Goal: Check status: Check status

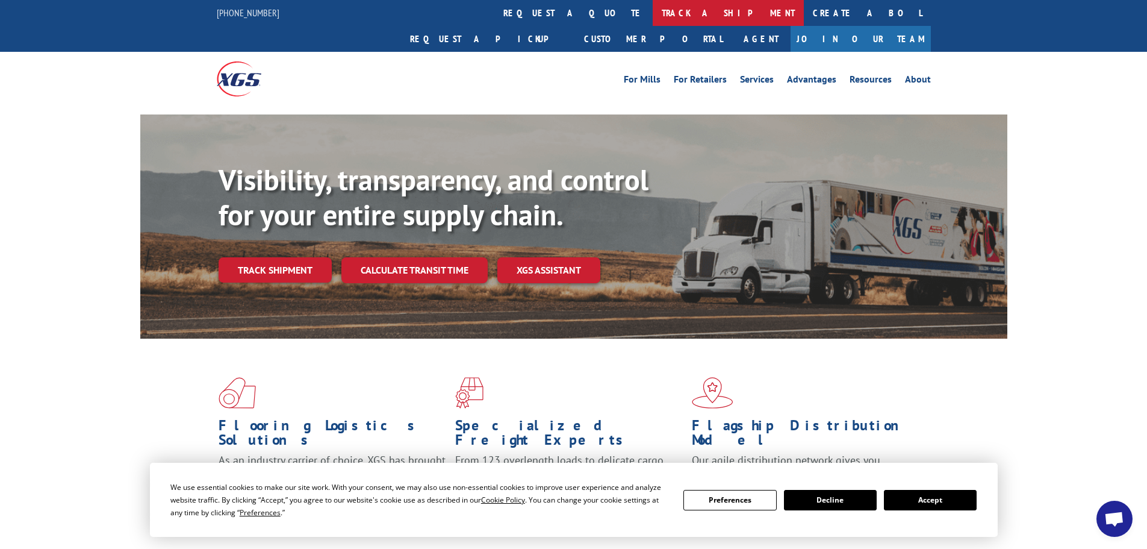
click at [653, 10] on link "track a shipment" at bounding box center [728, 13] width 151 height 26
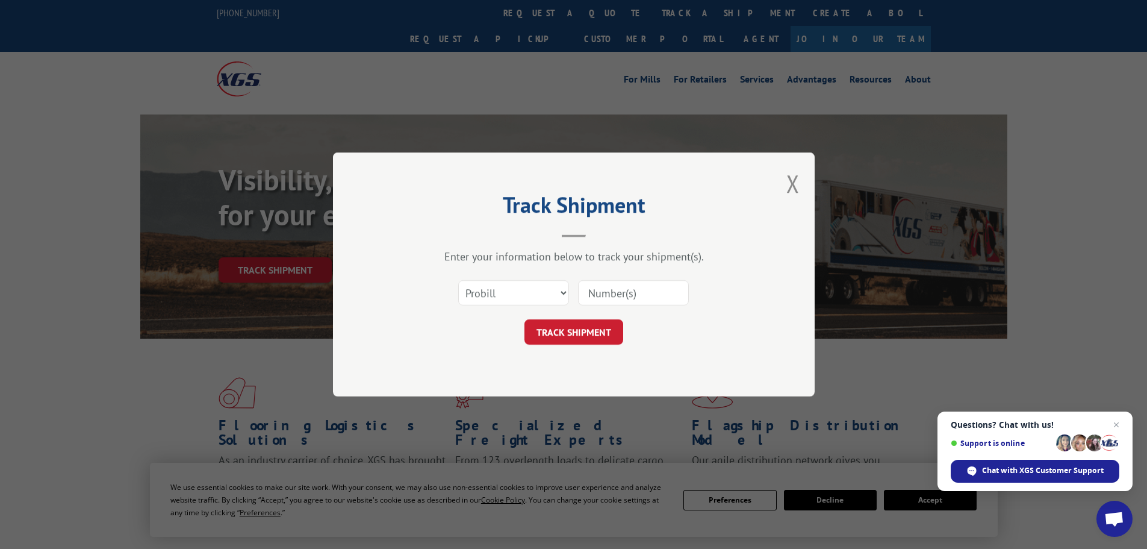
click at [632, 293] on input at bounding box center [633, 292] width 111 height 25
paste input "17608040"
type input "17608040"
click at [591, 331] on button "TRACK SHIPMENT" at bounding box center [574, 331] width 99 height 25
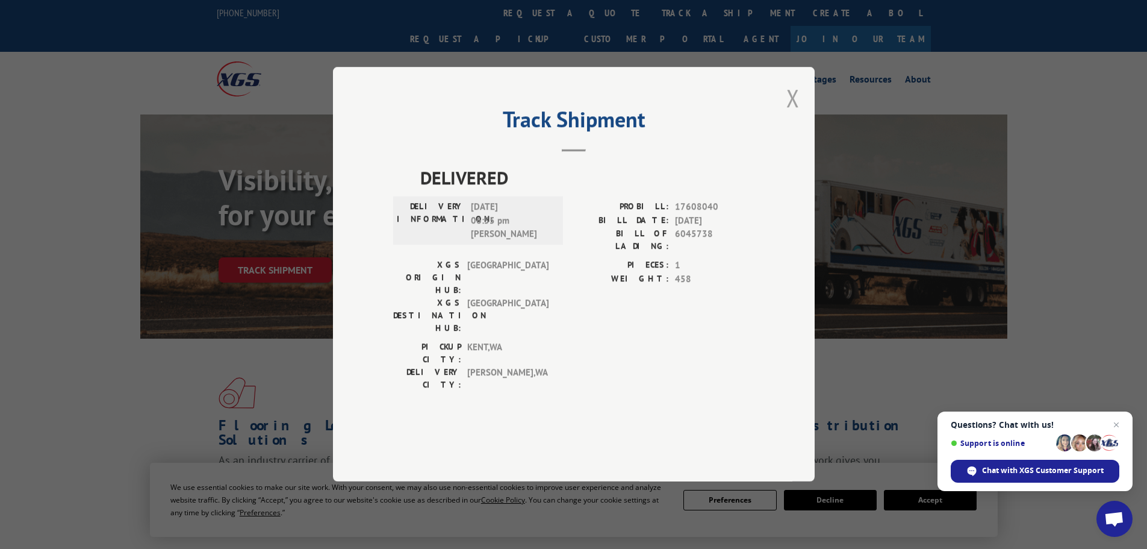
click at [789, 114] on button "Close modal" at bounding box center [792, 98] width 13 height 32
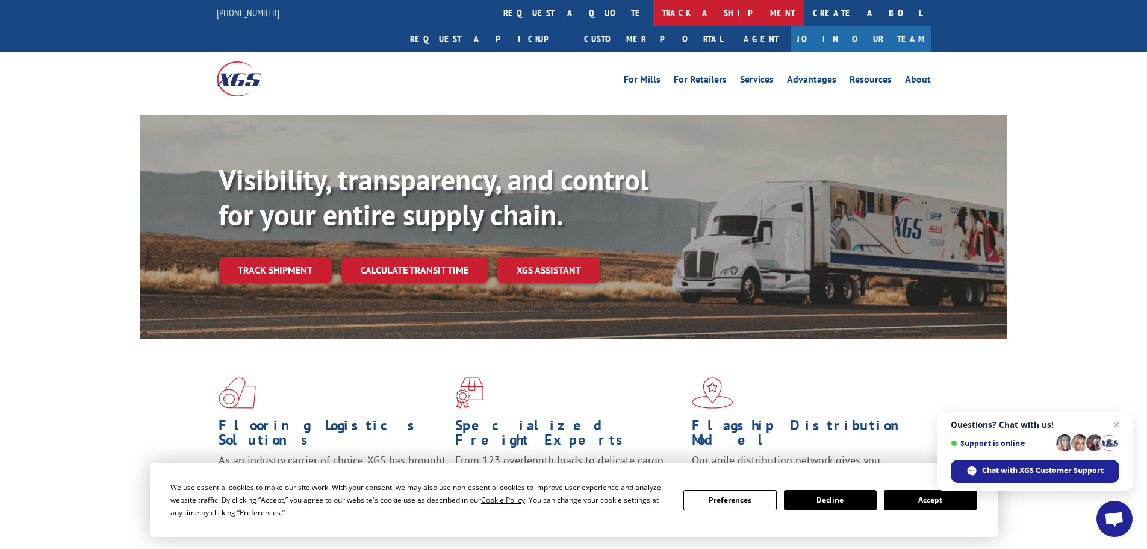
click at [653, 14] on link "track a shipment" at bounding box center [728, 13] width 151 height 26
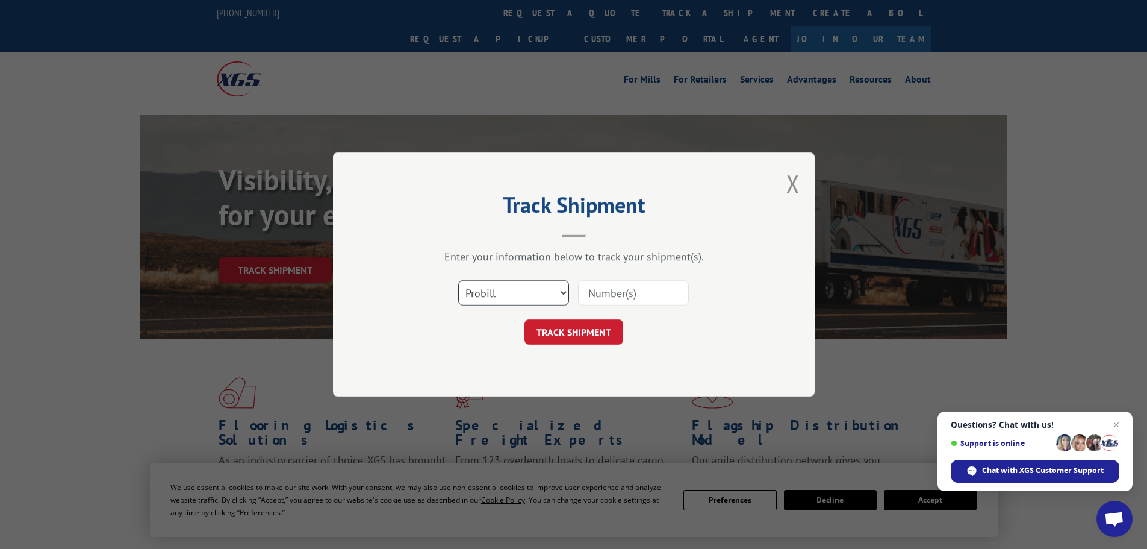
click at [511, 297] on select "Select category... Probill BOL PO" at bounding box center [513, 292] width 111 height 25
select select "bol"
click at [458, 280] on select "Select category... Probill BOL PO" at bounding box center [513, 292] width 111 height 25
click at [619, 296] on input at bounding box center [633, 292] width 111 height 25
paste input "5235608"
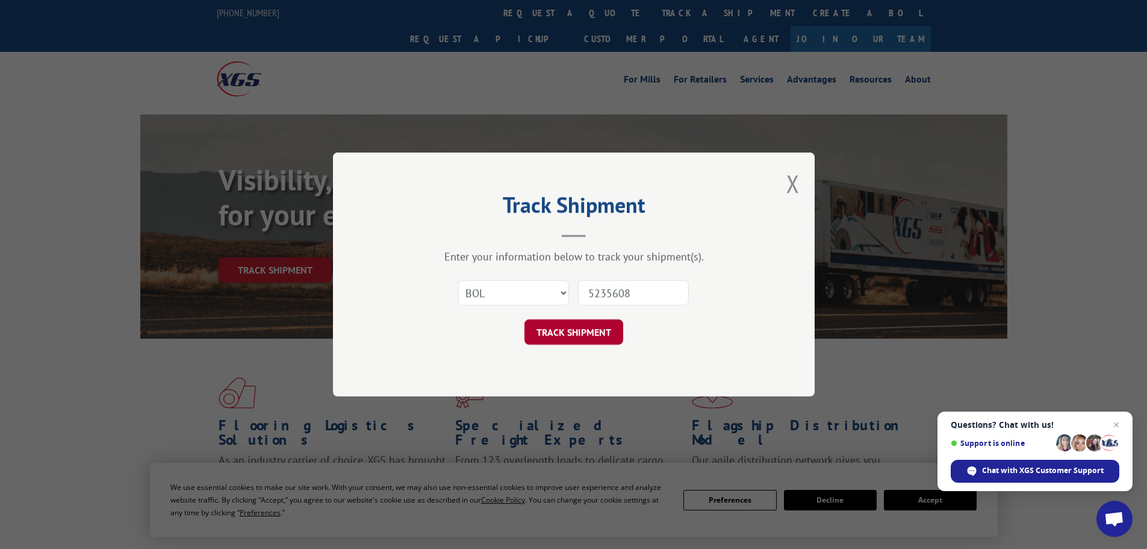
type input "5235608"
click at [596, 337] on button "TRACK SHIPMENT" at bounding box center [574, 331] width 99 height 25
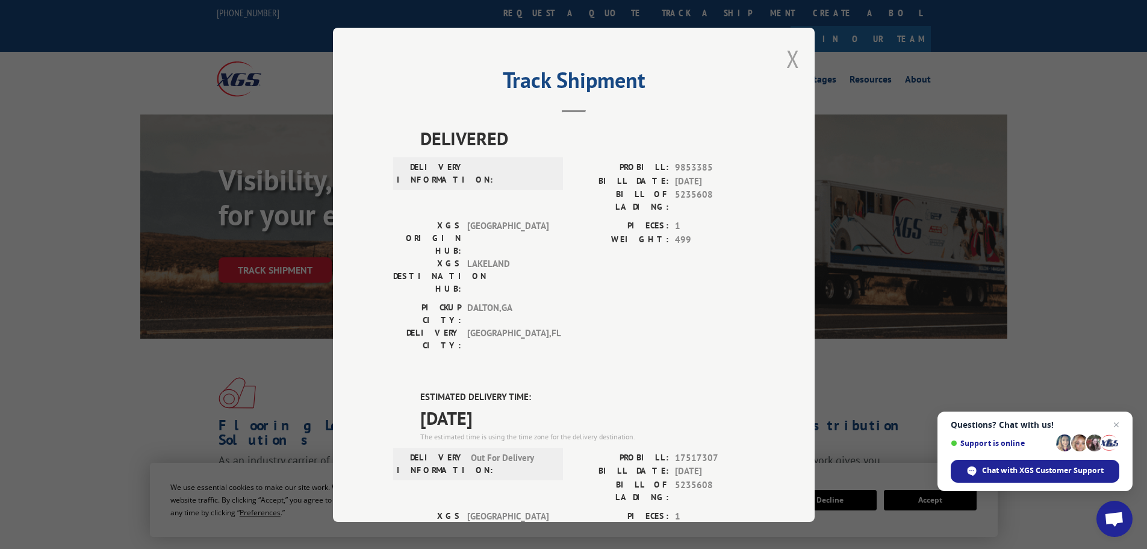
click at [786, 52] on button "Close modal" at bounding box center [792, 59] width 13 height 32
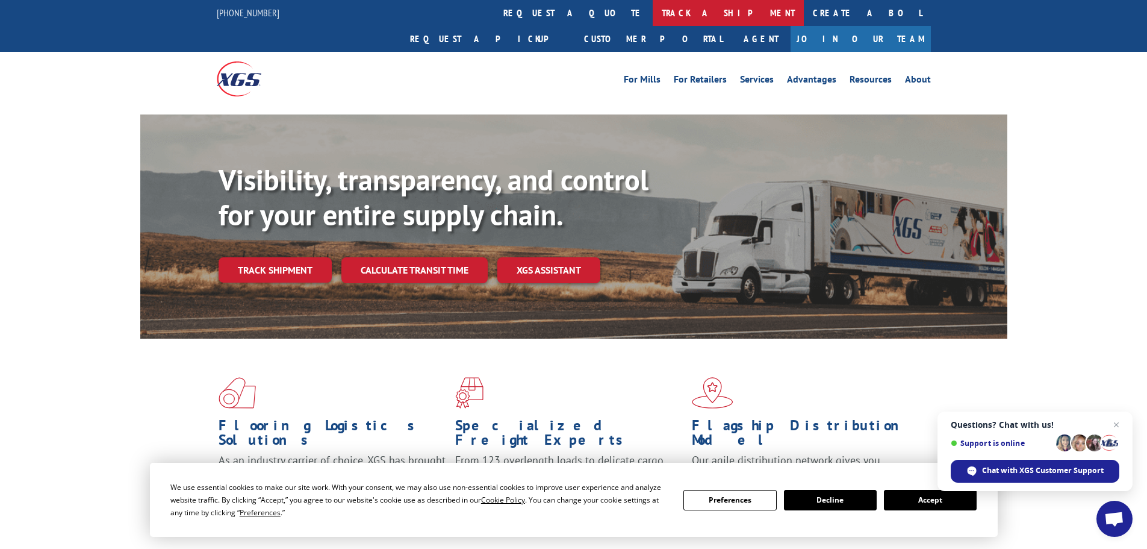
click at [653, 17] on link "track a shipment" at bounding box center [728, 13] width 151 height 26
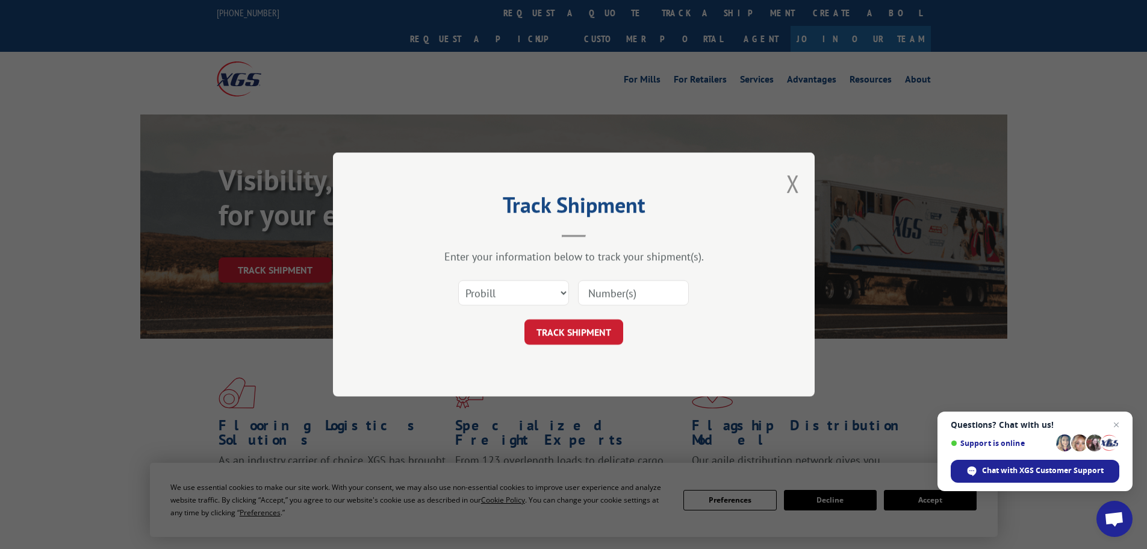
click at [597, 291] on input at bounding box center [633, 292] width 111 height 25
paste input "16755173"
type input "16755173"
click at [594, 334] on button "TRACK SHIPMENT" at bounding box center [574, 331] width 99 height 25
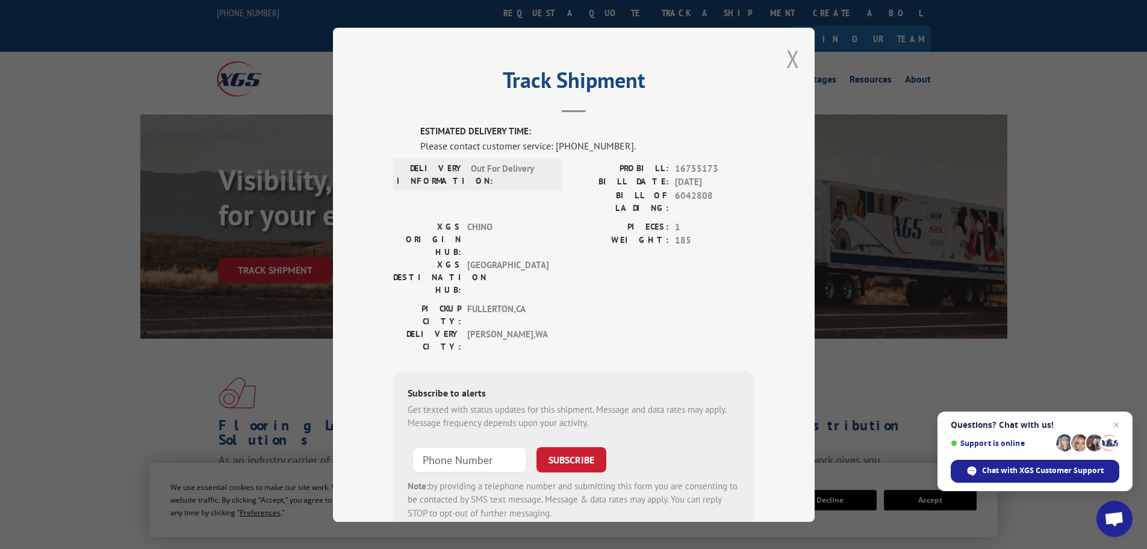
click at [791, 54] on button "Close modal" at bounding box center [792, 59] width 13 height 32
